Goal: Information Seeking & Learning: Learn about a topic

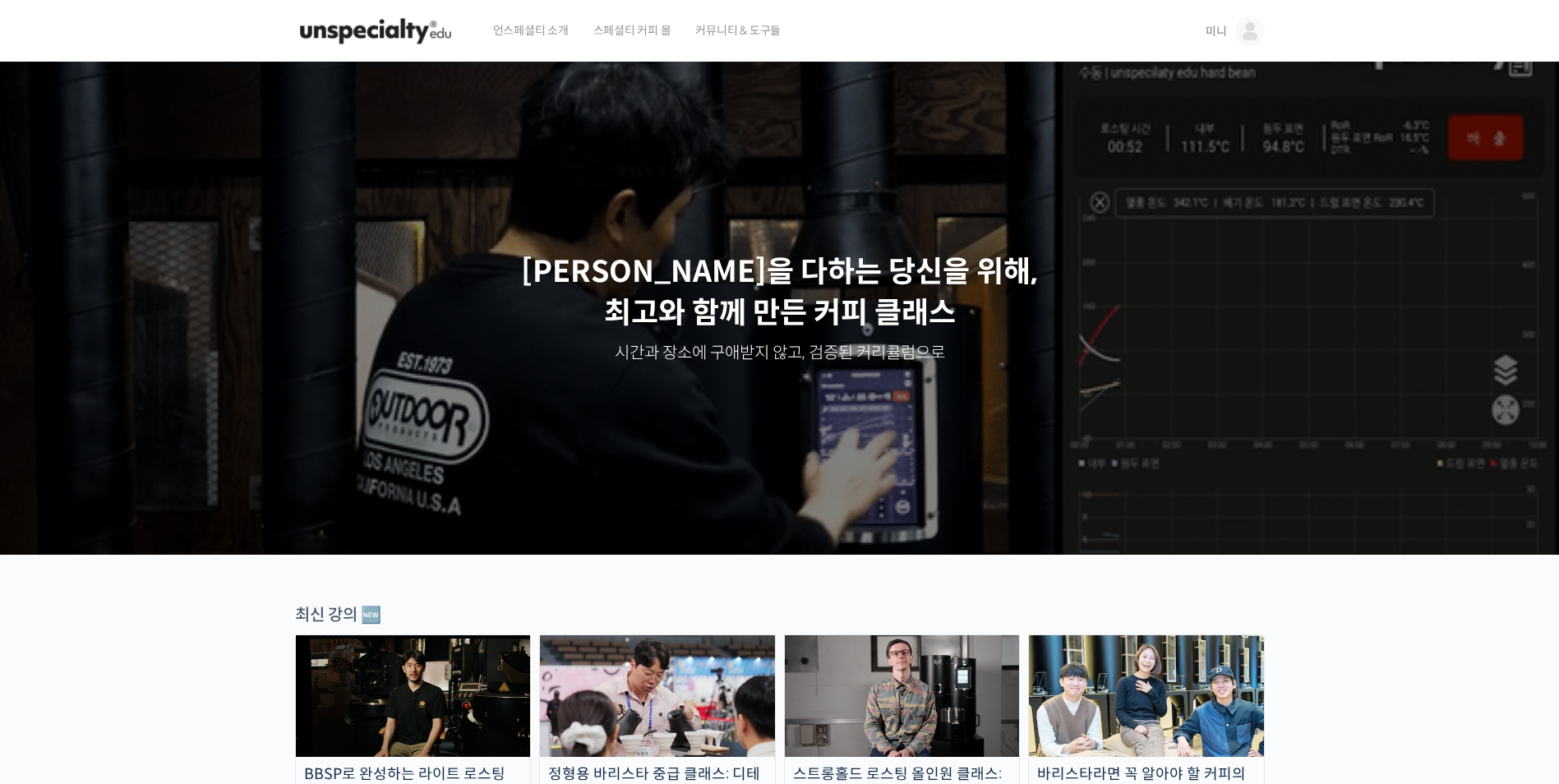
click at [1243, 26] on img at bounding box center [1250, 31] width 30 height 30
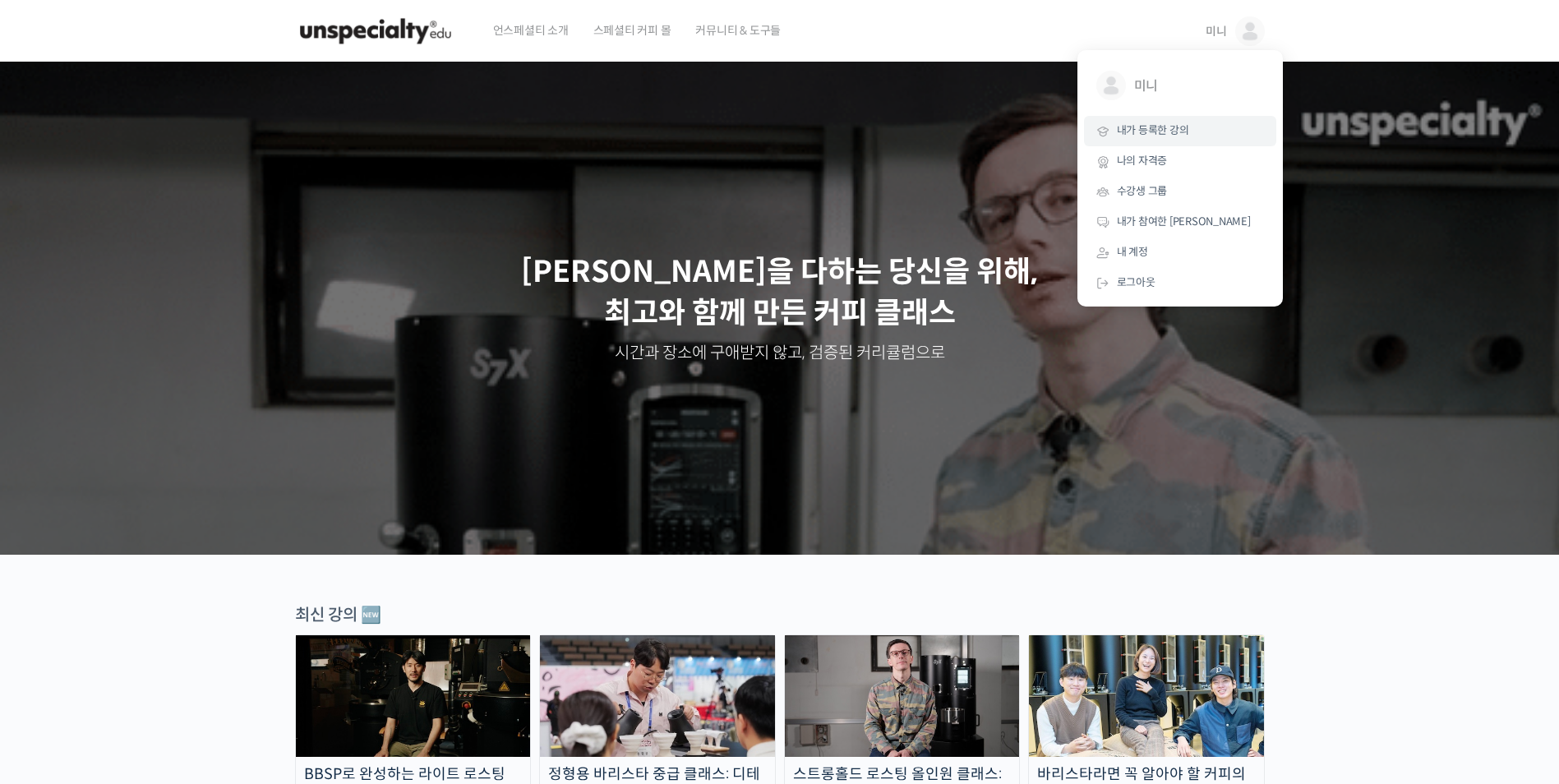
click at [1170, 134] on span "내가 등록한 강의" at bounding box center [1152, 130] width 72 height 14
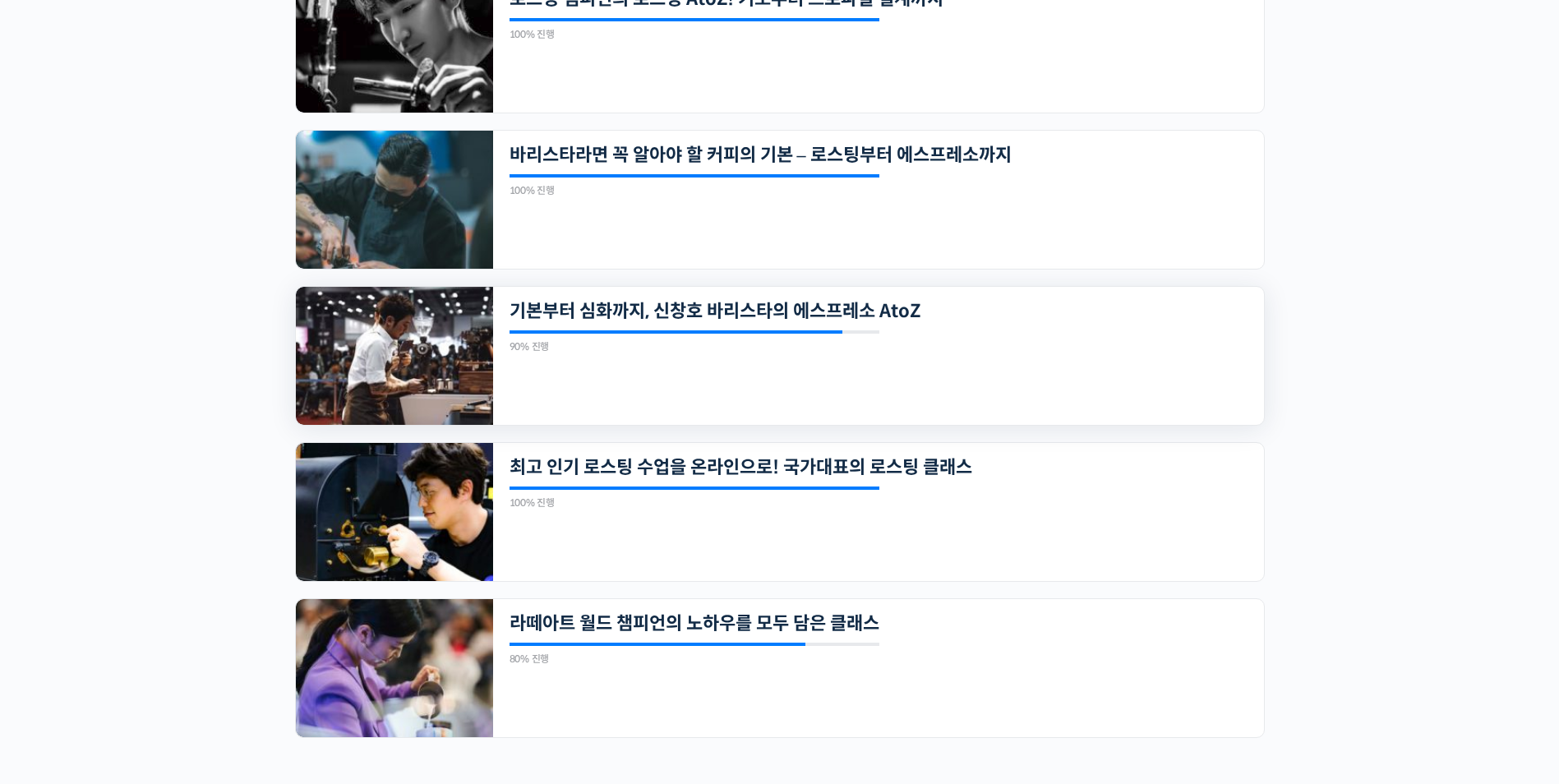
scroll to position [821, 0]
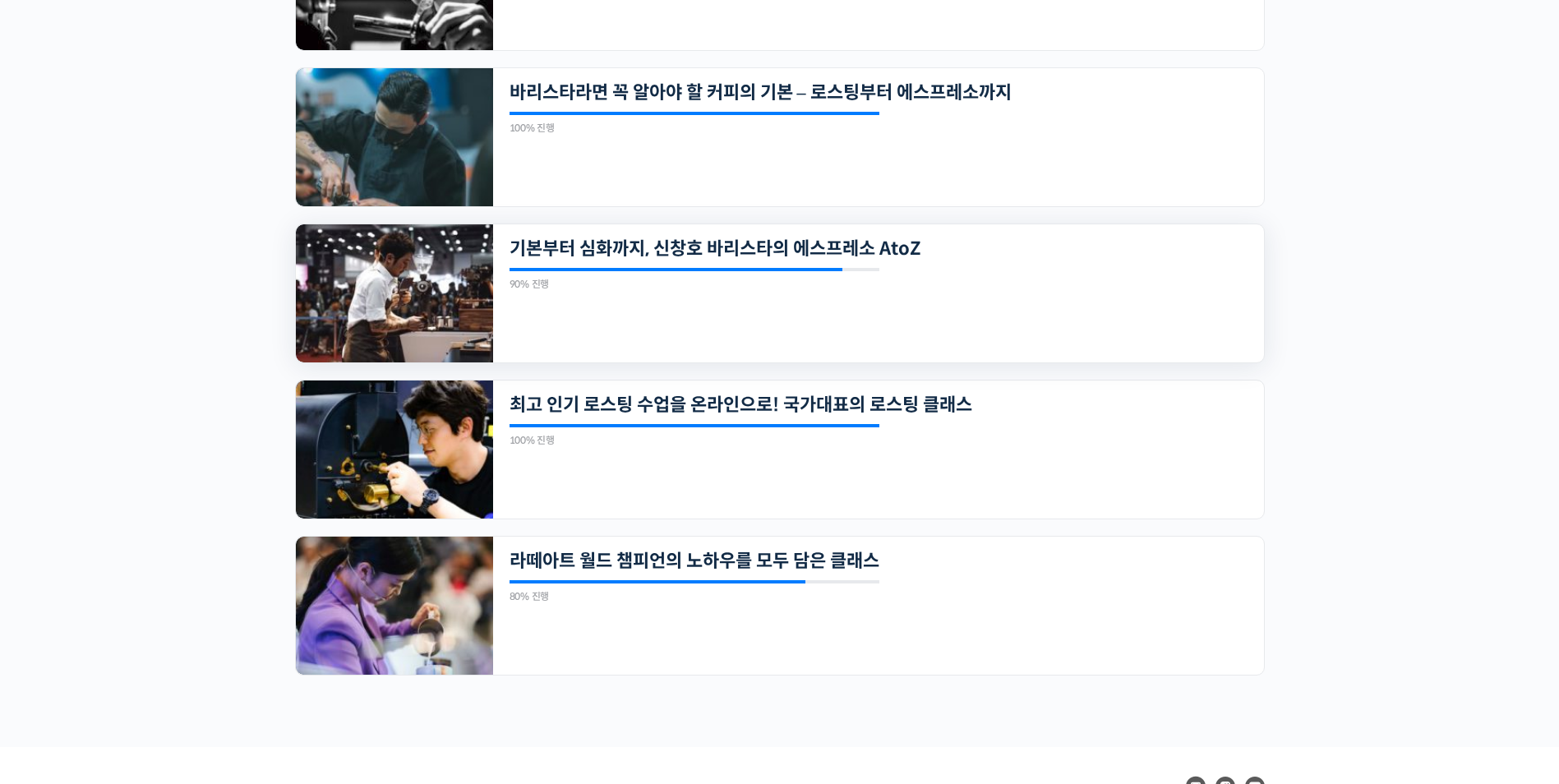
click at [388, 325] on img at bounding box center [394, 292] width 198 height 138
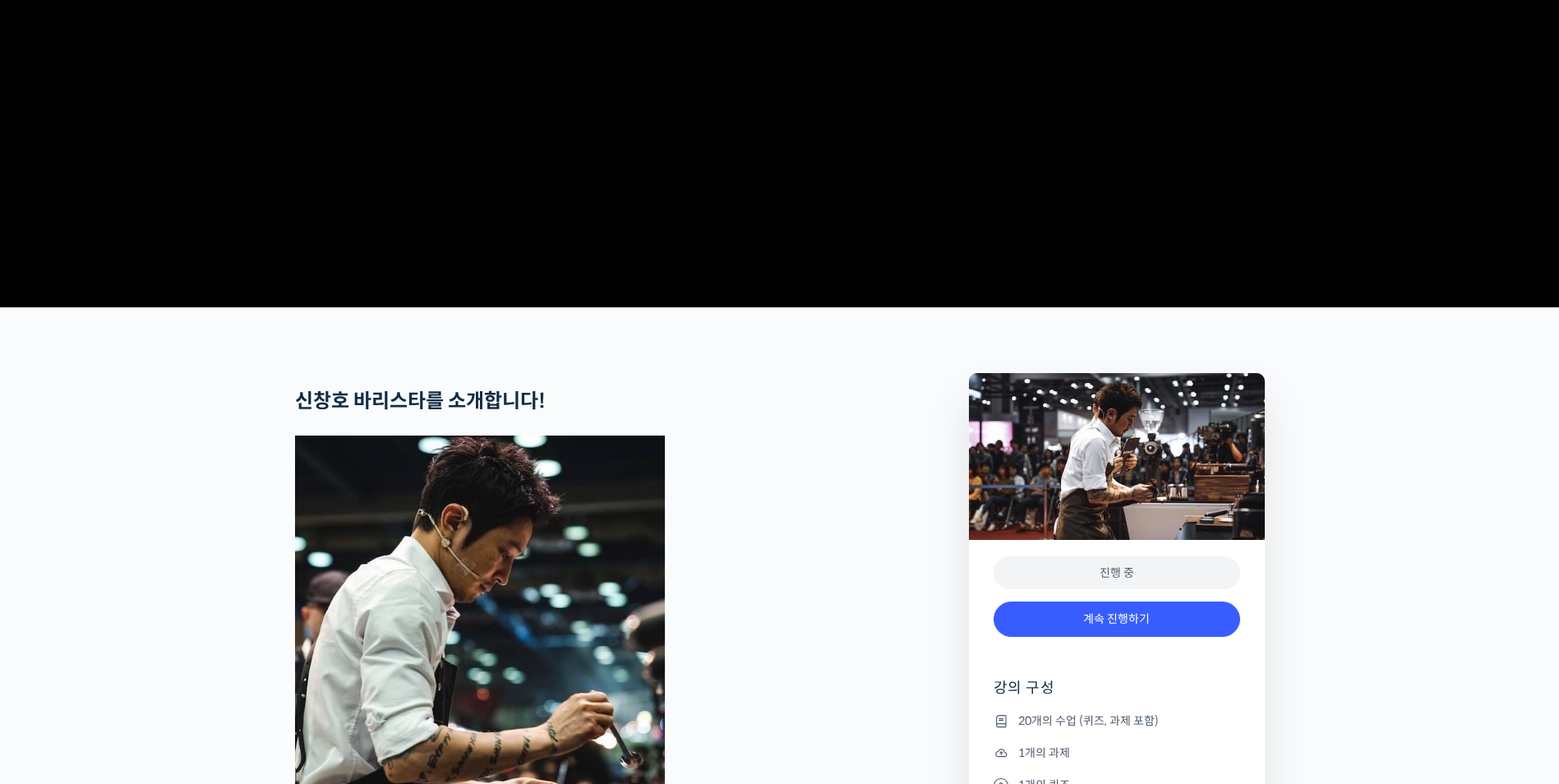
scroll to position [657, 0]
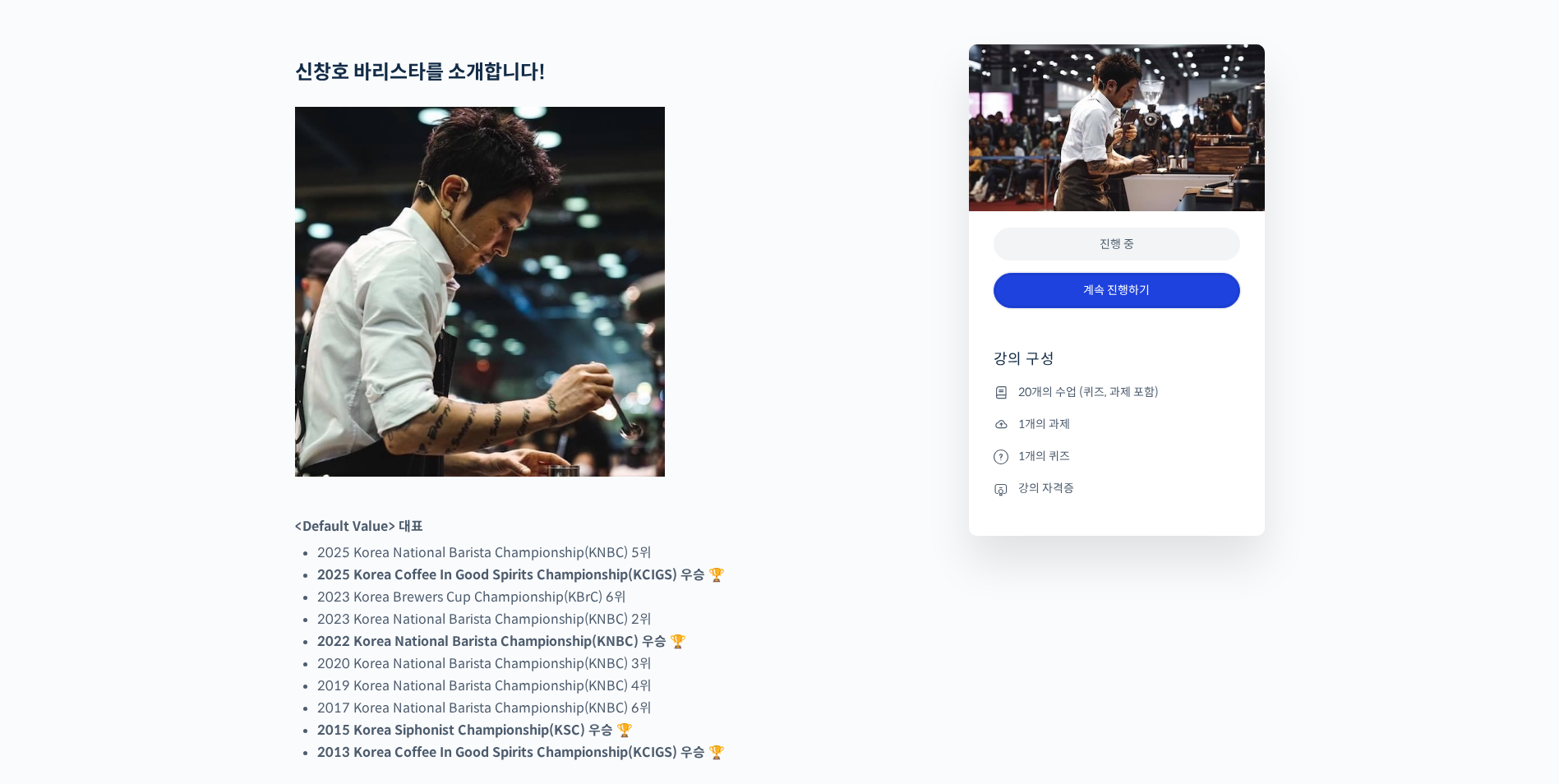
click at [1037, 308] on link "계속 진행하기" at bounding box center [1117, 290] width 246 height 36
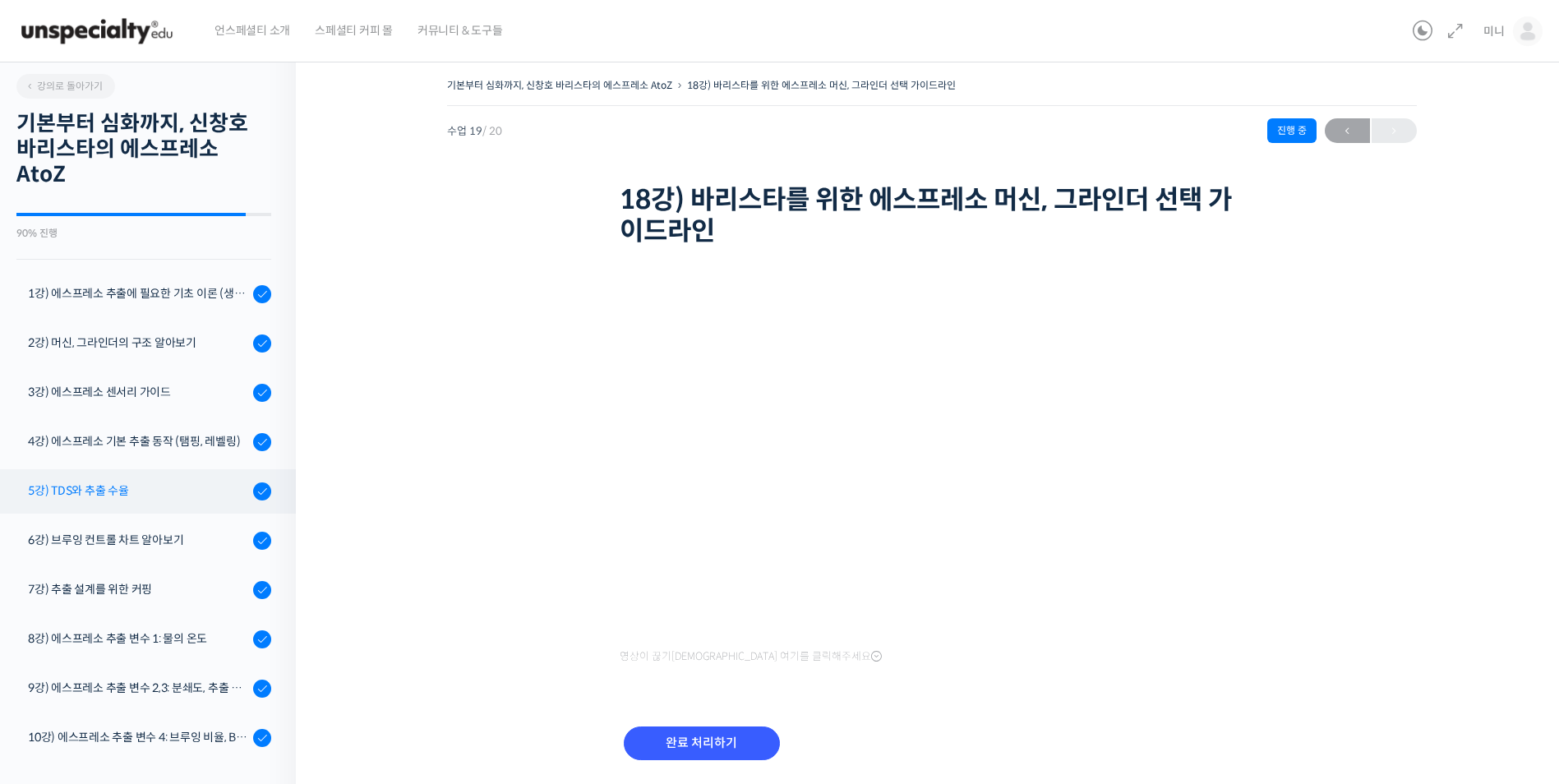
click at [189, 487] on div "5강) TDS와 추출 수율" at bounding box center [138, 491] width 220 height 18
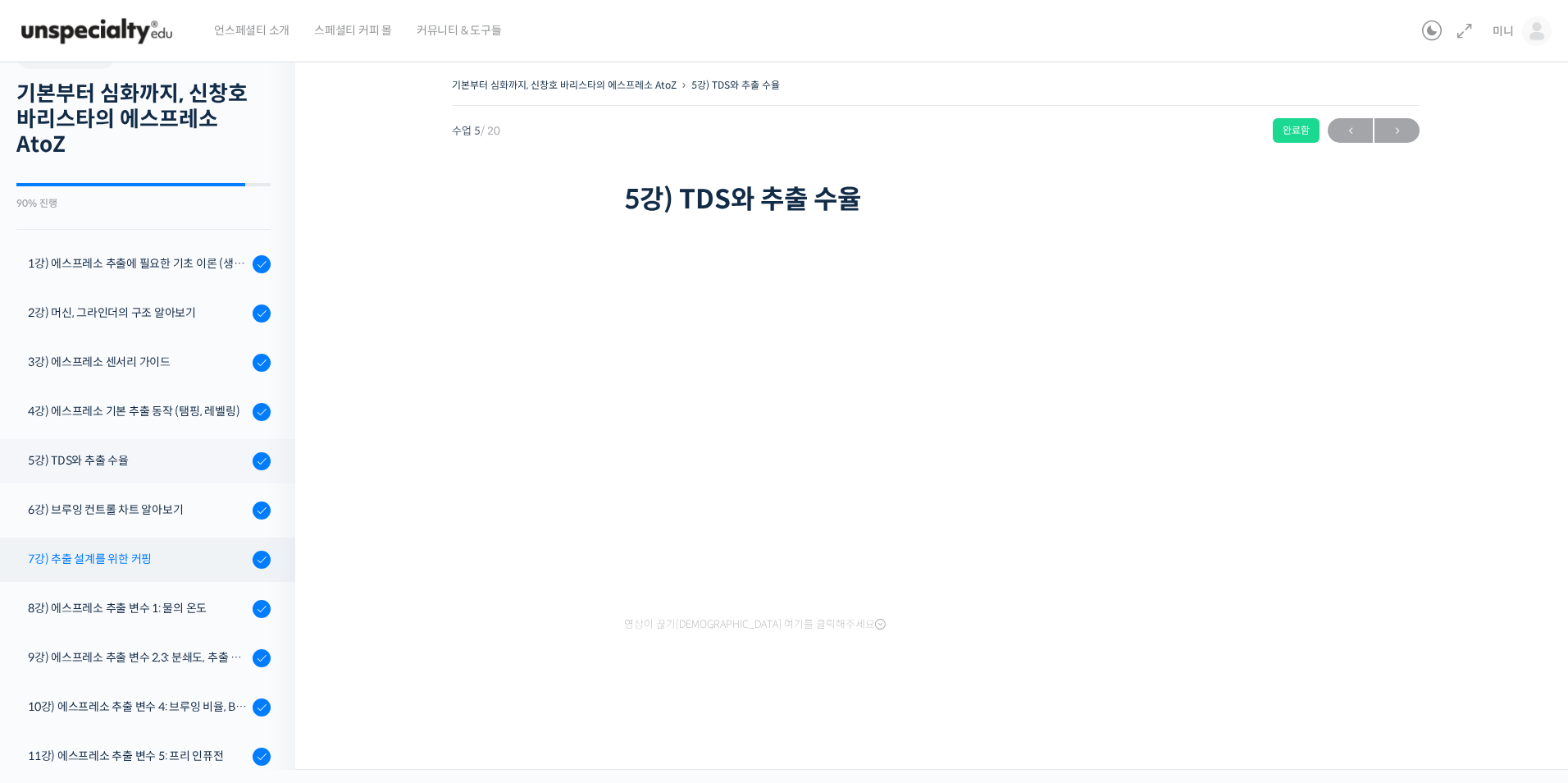
scroll to position [82, 0]
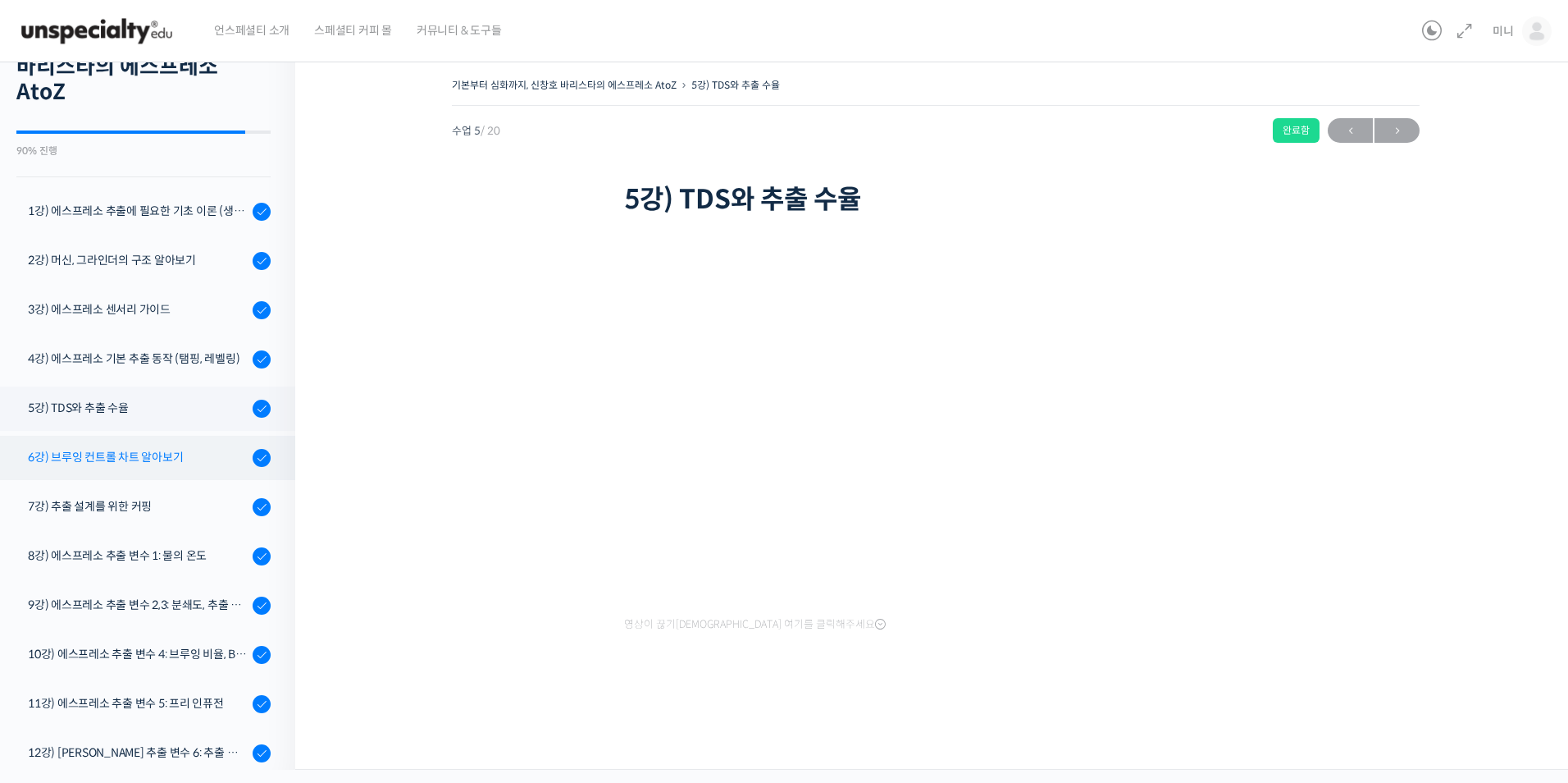
click at [177, 464] on div "6강) 브루잉 컨트롤 차트 알아보기" at bounding box center [138, 457] width 219 height 18
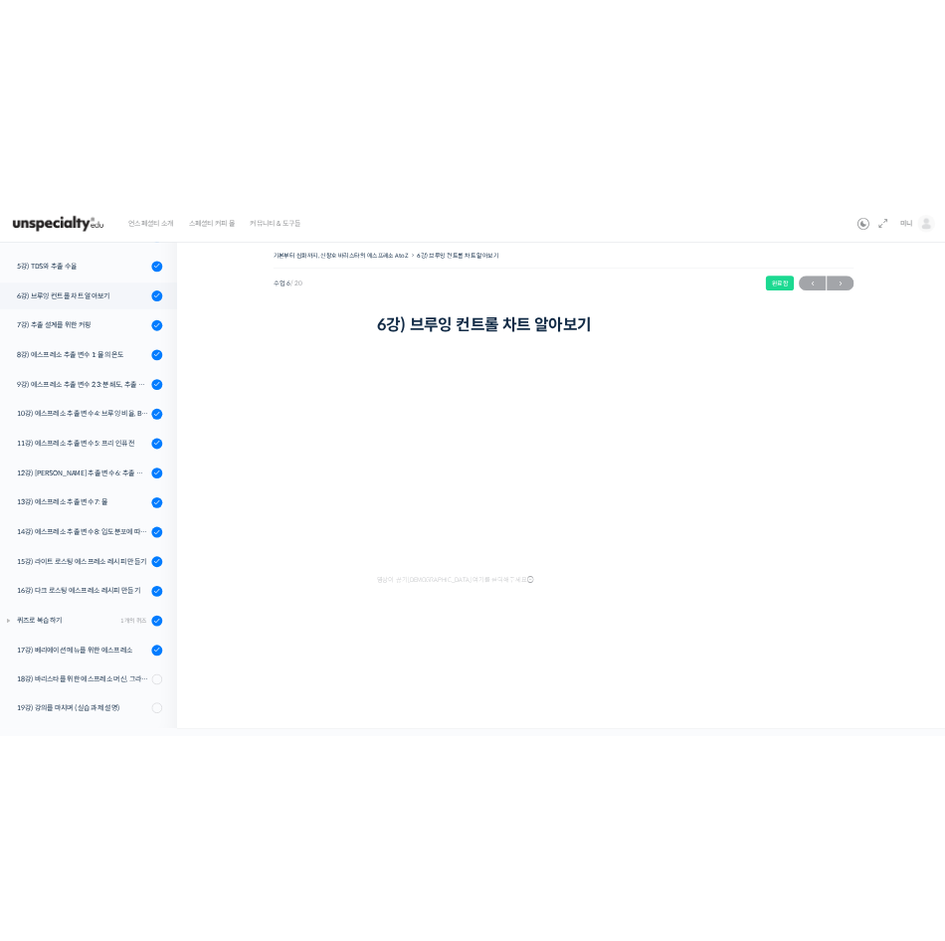
scroll to position [470, 0]
